Goal: Task Accomplishment & Management: Manage account settings

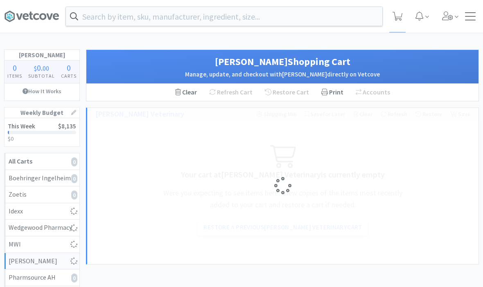
select select "2"
select select "6"
select select "3"
select select "1"
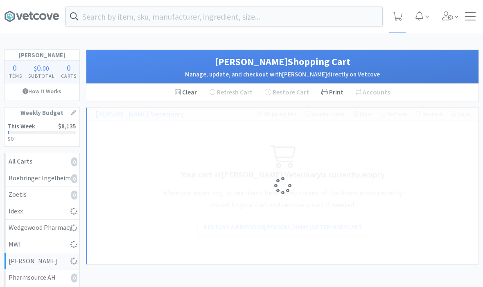
select select "1"
select select "2"
select select "3"
select select "1"
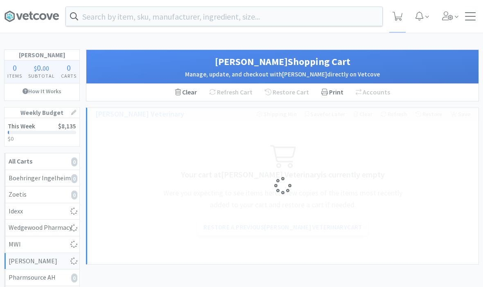
select select "2"
select select "1"
select select "3"
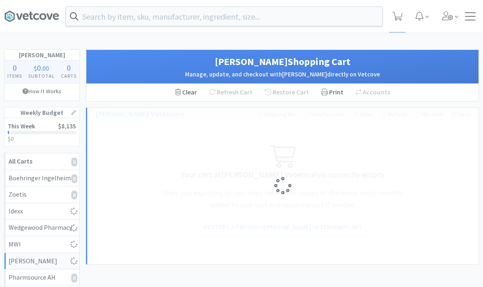
select select "1"
select select "2"
select select "1"
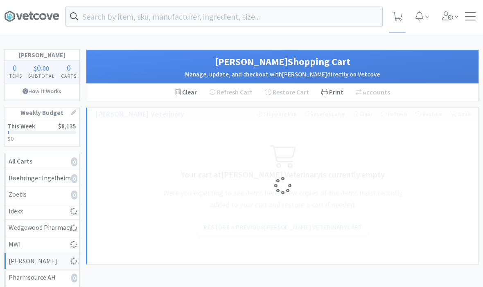
select select "1"
select select "3"
select select "5"
select select "3"
select select "1"
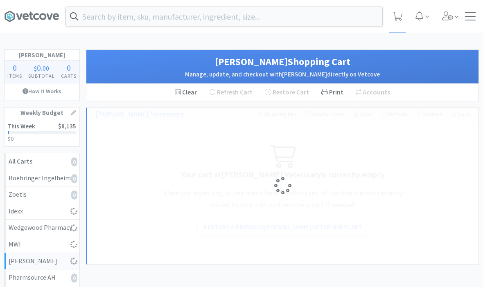
select select "2"
select select "1"
select select "2"
select select "3"
select select "2"
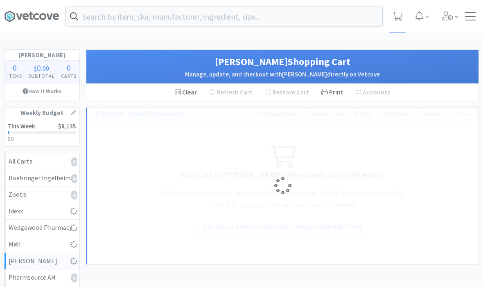
select select "2"
select select "1"
select select "2"
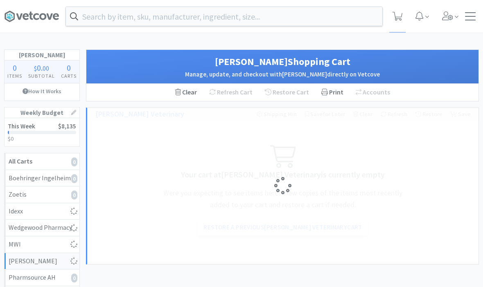
select select "1"
select select "2"
select select "1"
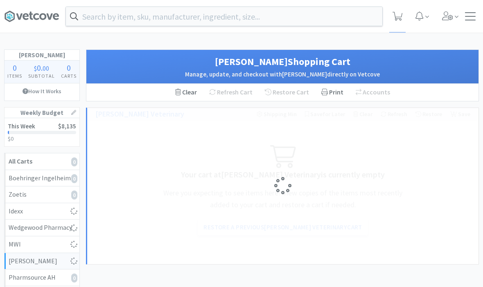
select select "2"
select select "3"
select select "4"
select select "1"
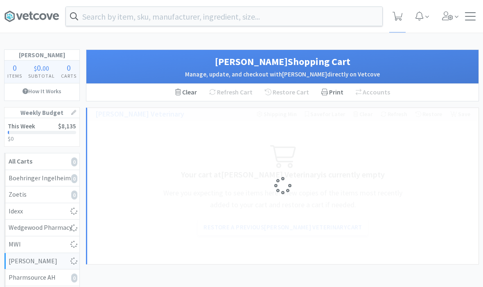
select select "1"
select select "2"
select select "5"
select select "1"
select select "3"
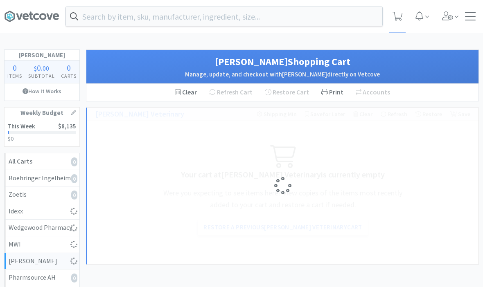
select select "1"
select select "2"
select select "6"
select select "3"
select select "1"
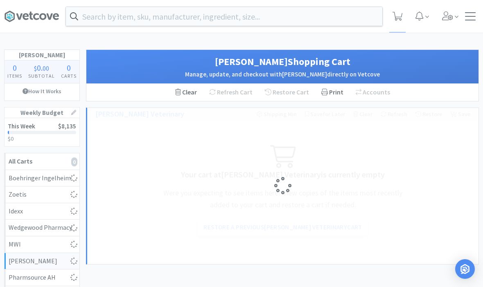
select select "1"
select select "2"
select select "3"
select select "1"
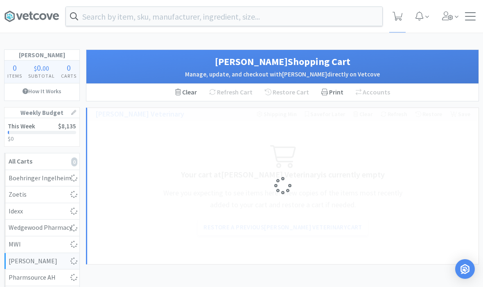
select select "1"
select select "2"
select select "1"
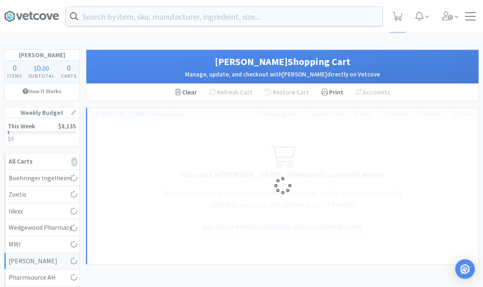
select select "3"
select select "1"
select select "2"
select select "1"
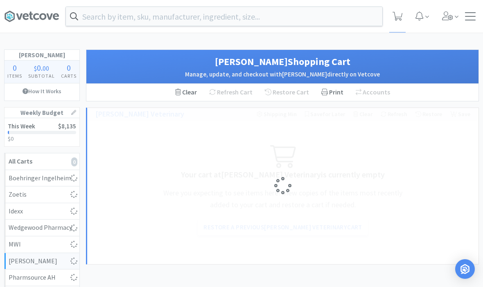
select select "1"
select select "3"
select select "5"
select select "3"
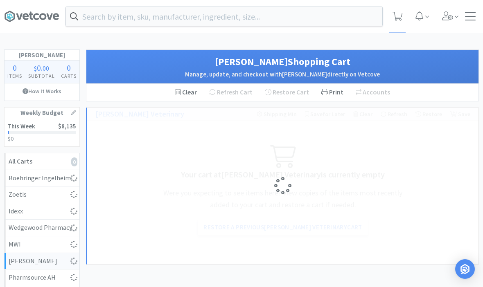
select select "1"
select select "2"
select select "1"
select select "2"
select select "3"
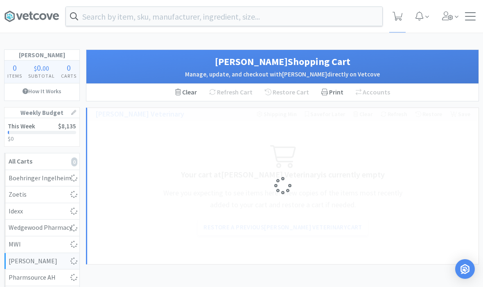
select select "2"
select select "1"
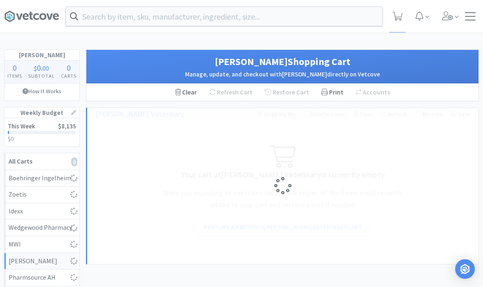
select select "2"
select select "1"
select select "2"
select select "1"
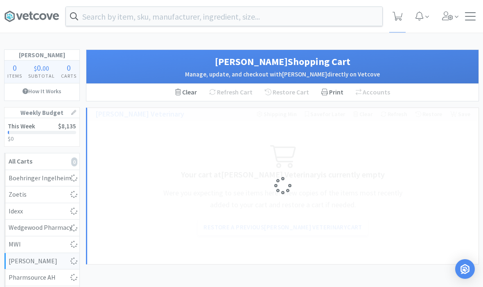
select select "1"
select select "2"
select select "3"
select select "4"
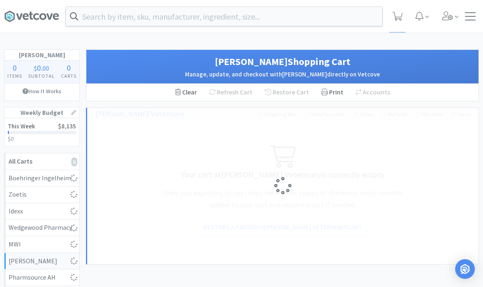
select select "1"
select select "2"
select select "5"
select select "1"
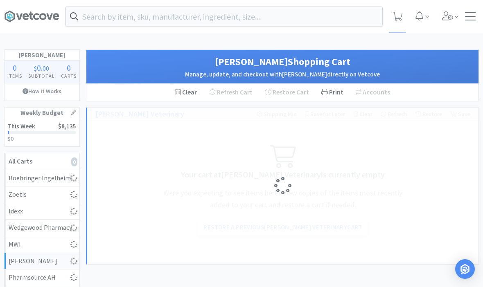
select select "3"
select select "1"
